Goal: Transaction & Acquisition: Book appointment/travel/reservation

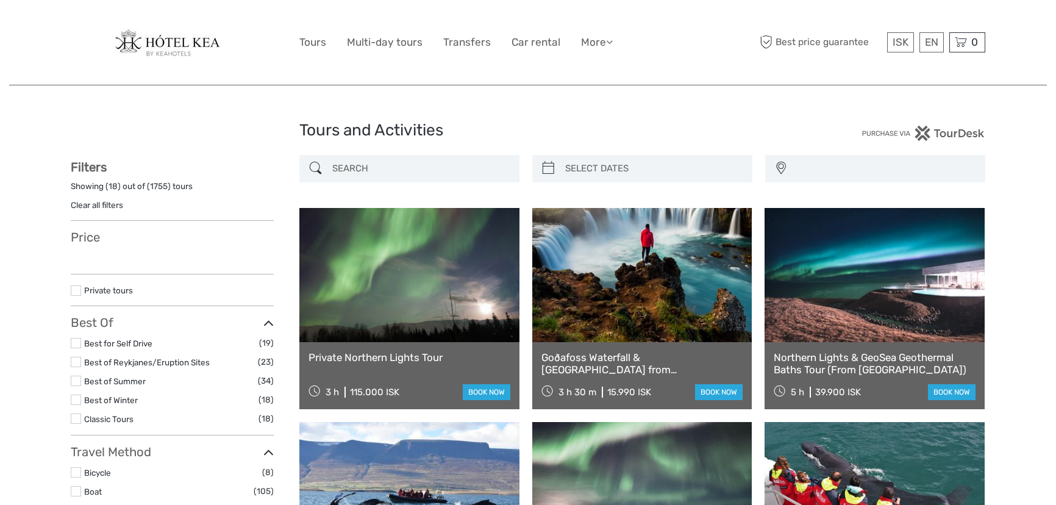
select select
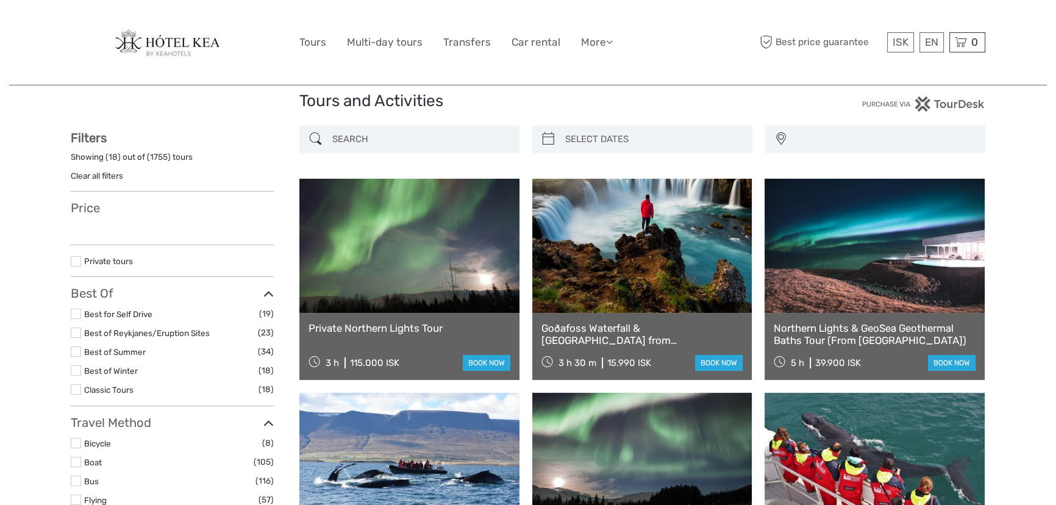
select select
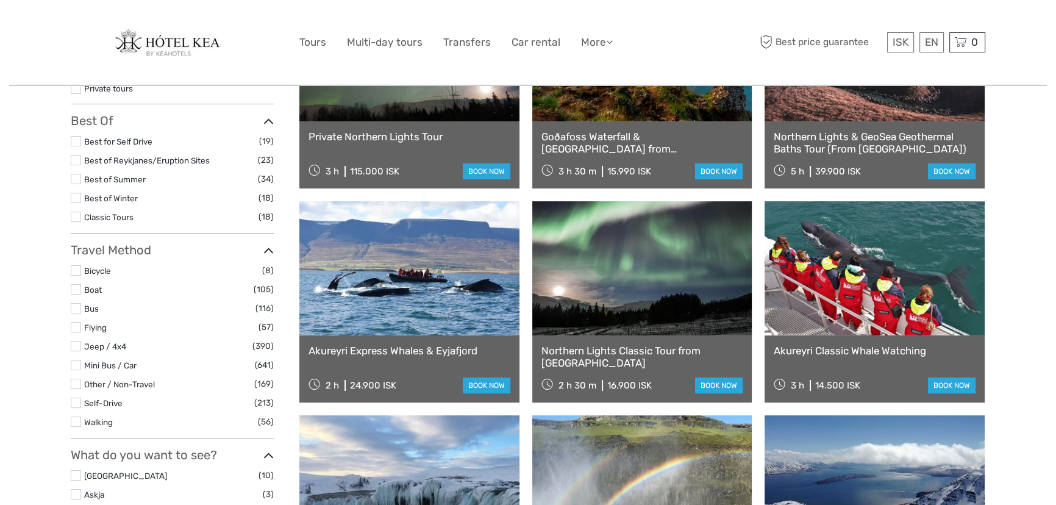
scroll to position [221, 0]
click at [364, 348] on link "Akureyri Express Whales & Eyjafjord" at bounding box center [410, 350] width 202 height 12
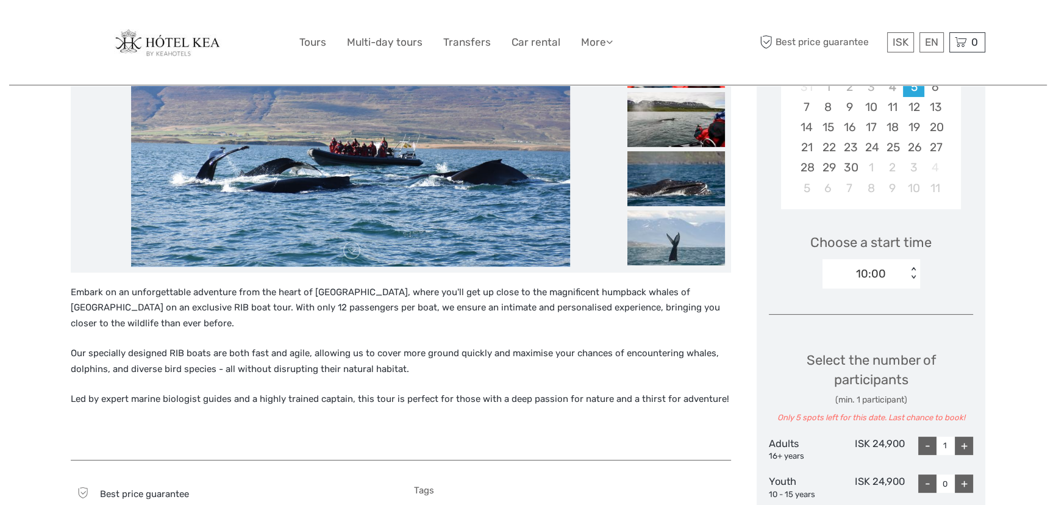
scroll to position [277, 0]
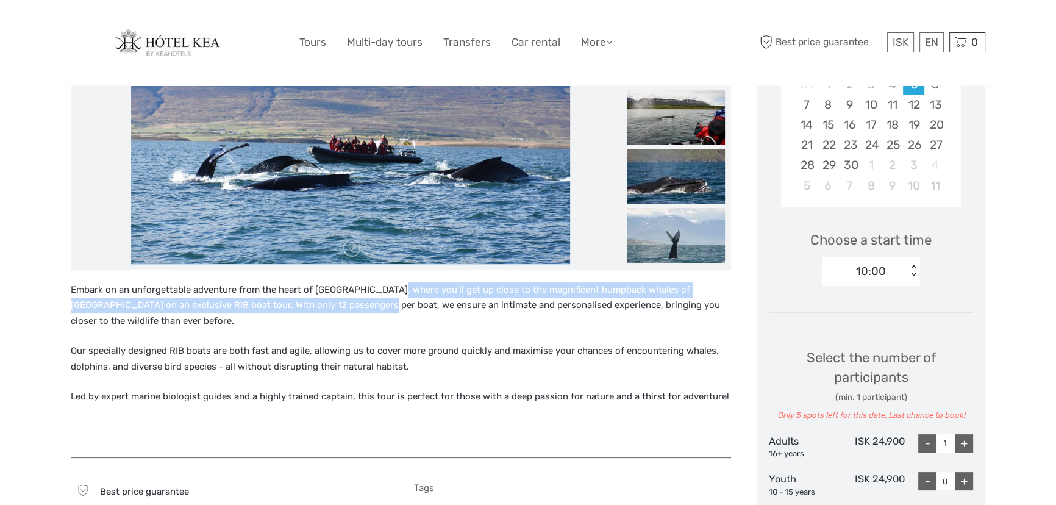
drag, startPoint x: 346, startPoint y: 297, endPoint x: 387, endPoint y: 295, distance: 40.3
click at [387, 295] on p "Embark on an unforgettable adventure from the heart of Akureyri, where you'll g…" at bounding box center [401, 305] width 660 height 47
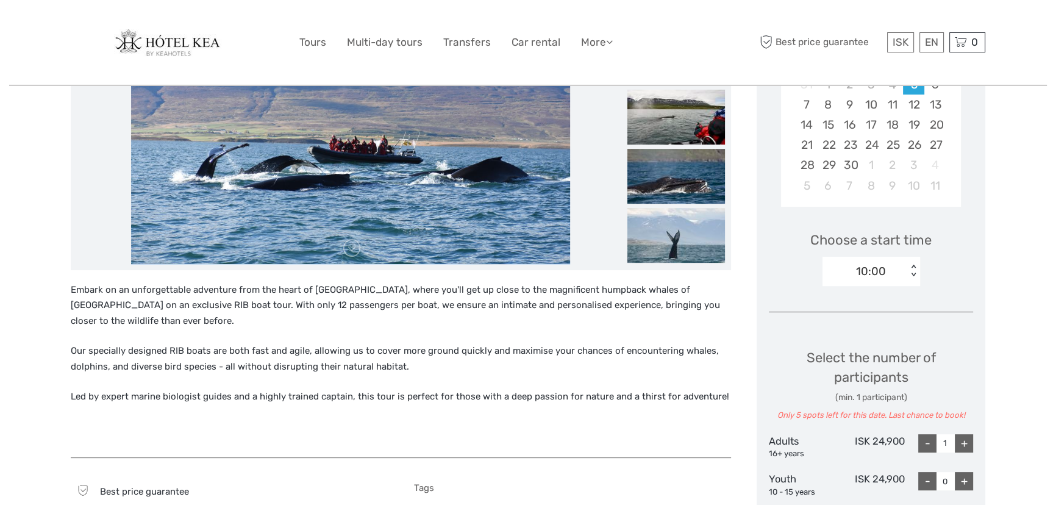
click at [440, 310] on p "Embark on an unforgettable adventure from the heart of Akureyri, where you'll g…" at bounding box center [401, 305] width 660 height 47
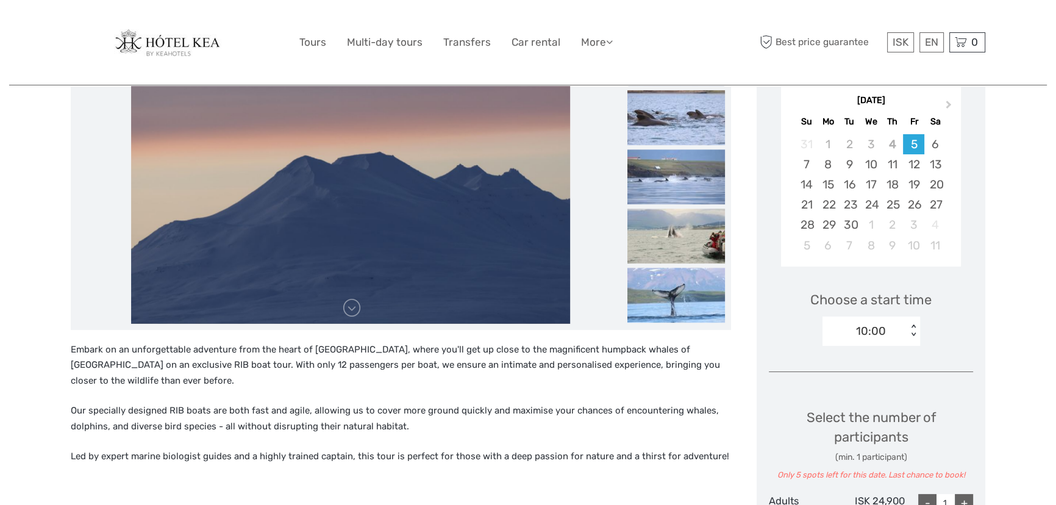
scroll to position [221, 0]
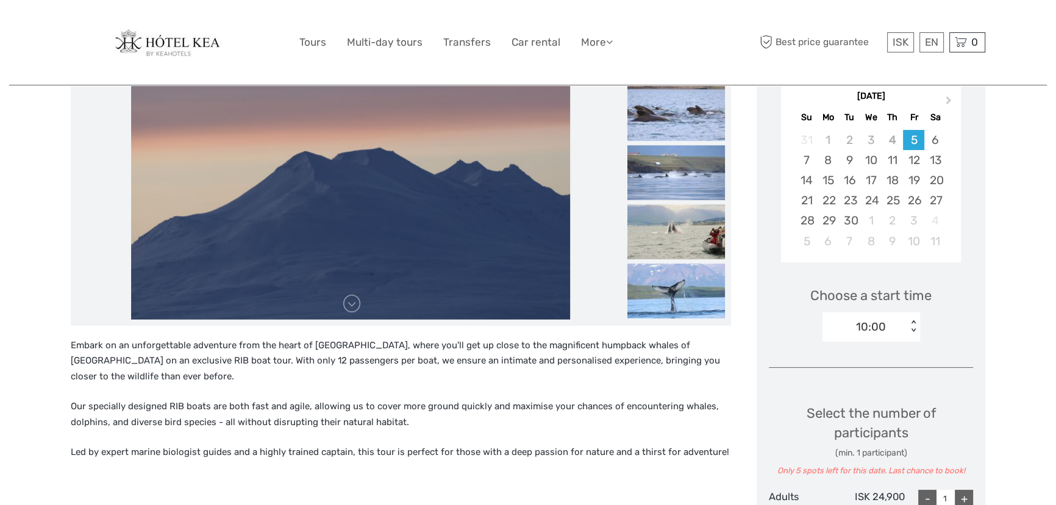
click at [352, 312] on img at bounding box center [350, 173] width 439 height 293
click at [353, 305] on link at bounding box center [352, 304] width 20 height 20
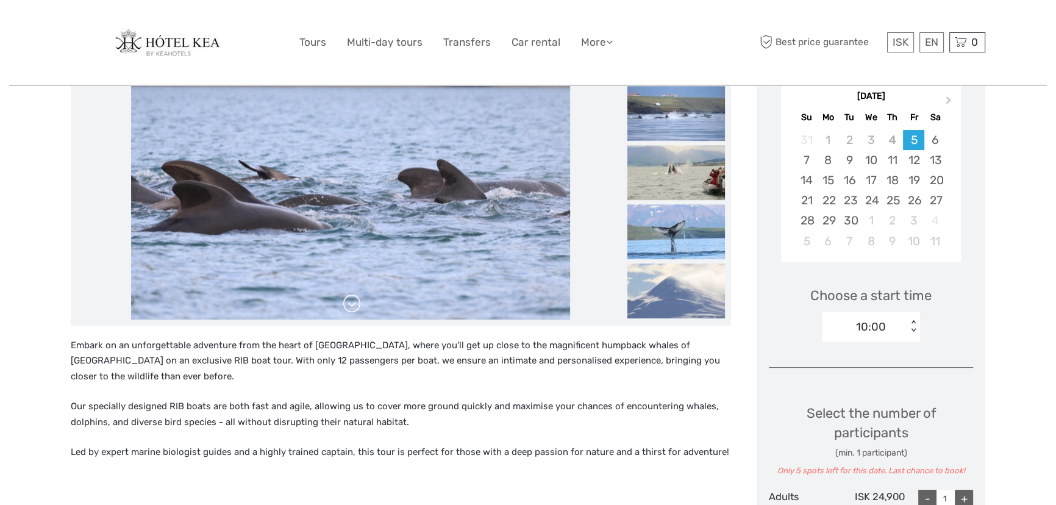
click at [353, 305] on link at bounding box center [352, 304] width 20 height 20
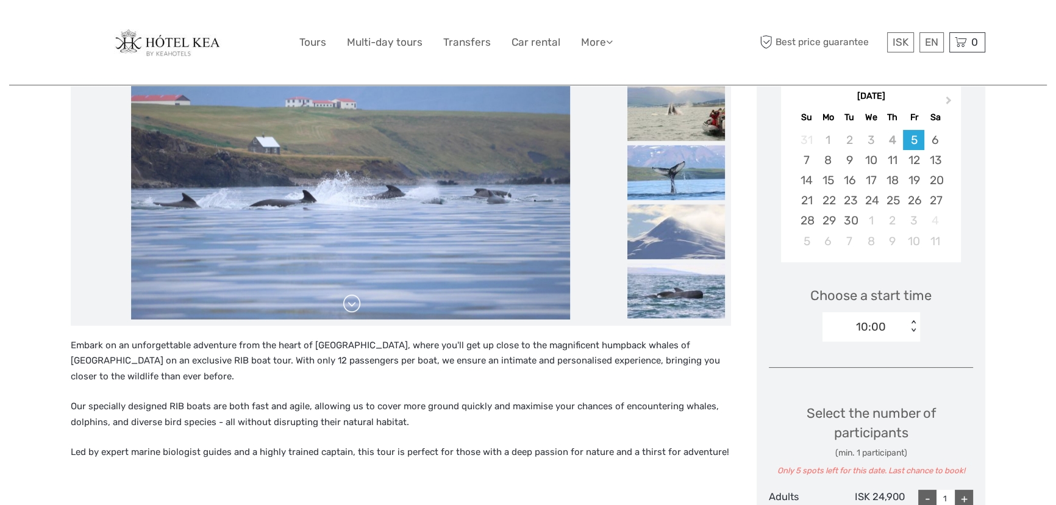
click at [353, 305] on link at bounding box center [352, 304] width 20 height 20
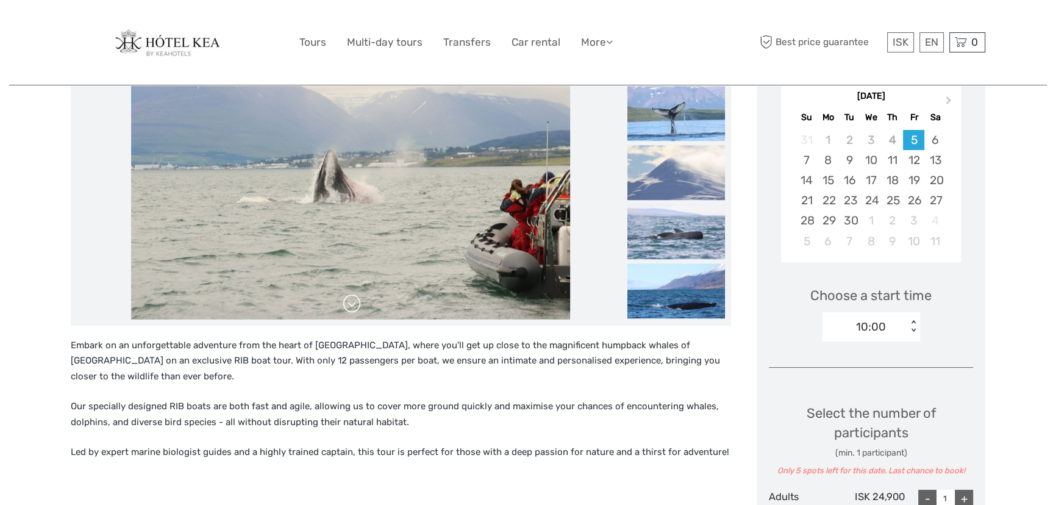
click at [353, 305] on link at bounding box center [352, 304] width 20 height 20
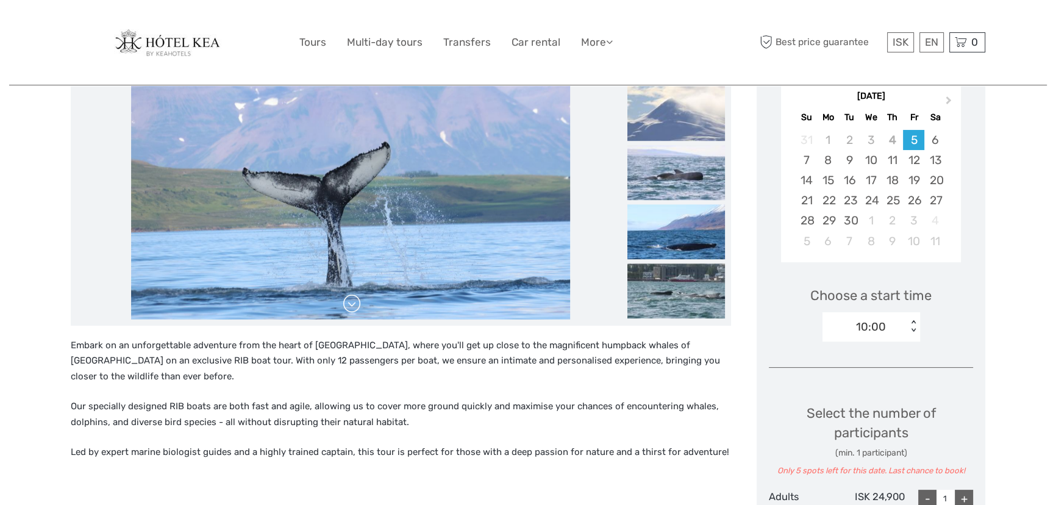
click at [353, 305] on link at bounding box center [352, 304] width 20 height 20
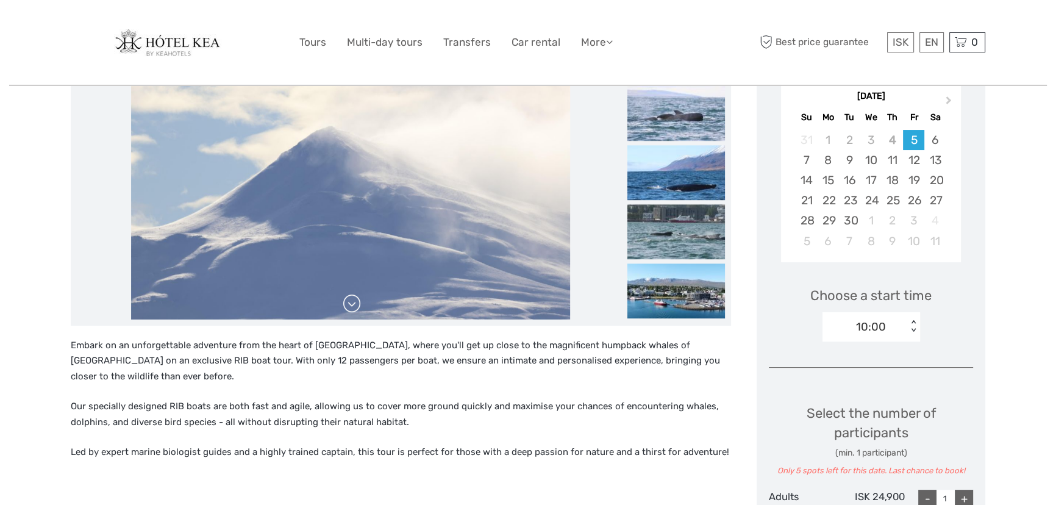
click at [353, 305] on link at bounding box center [352, 304] width 20 height 20
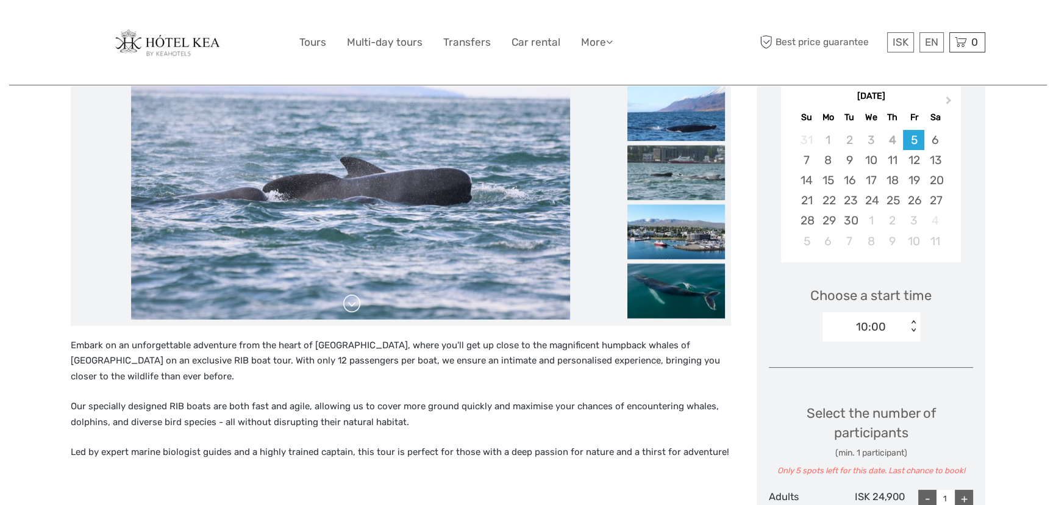
click at [353, 305] on link at bounding box center [352, 304] width 20 height 20
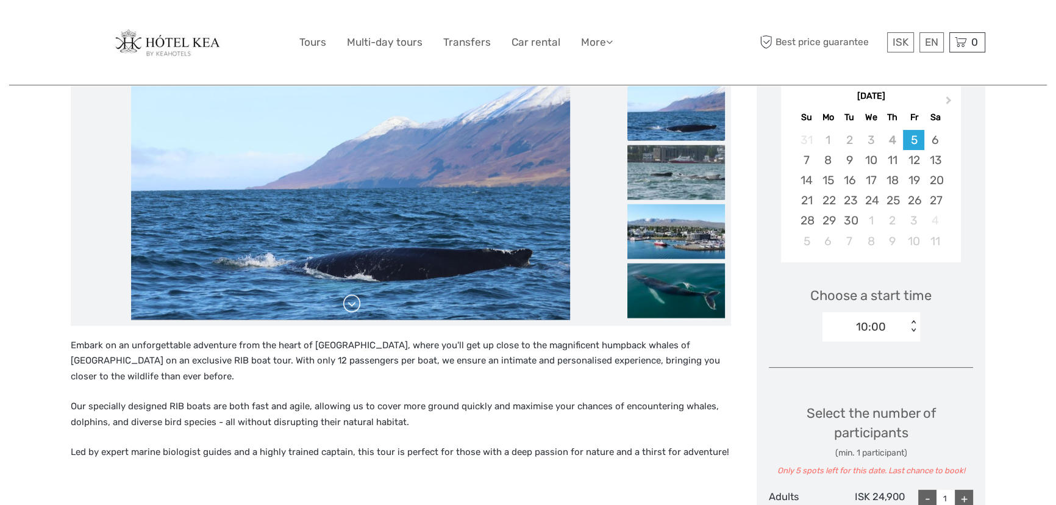
click at [353, 305] on link at bounding box center [352, 304] width 20 height 20
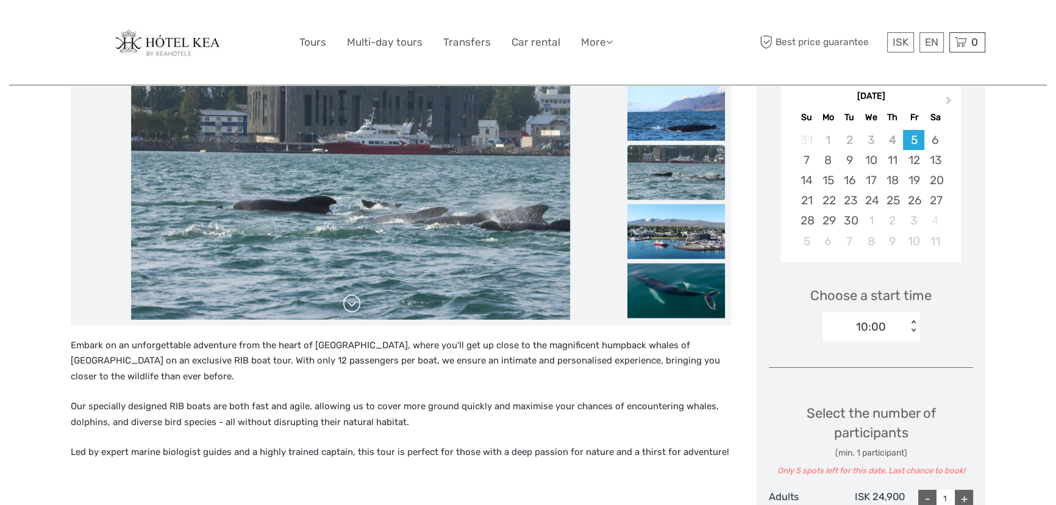
click at [353, 305] on link at bounding box center [352, 304] width 20 height 20
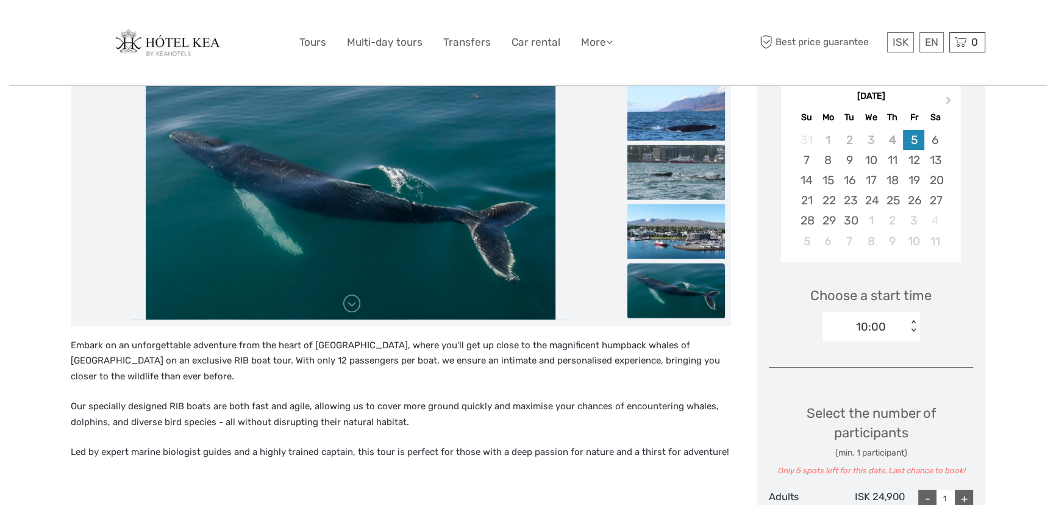
click at [916, 135] on div "5" at bounding box center [913, 140] width 21 height 20
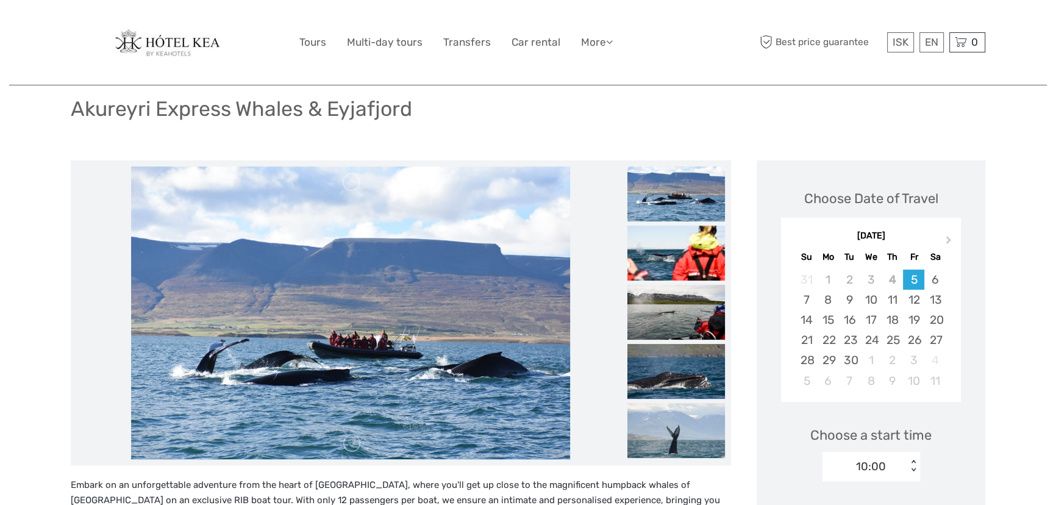
scroll to position [55, 0]
